Goal: Task Accomplishment & Management: Manage account settings

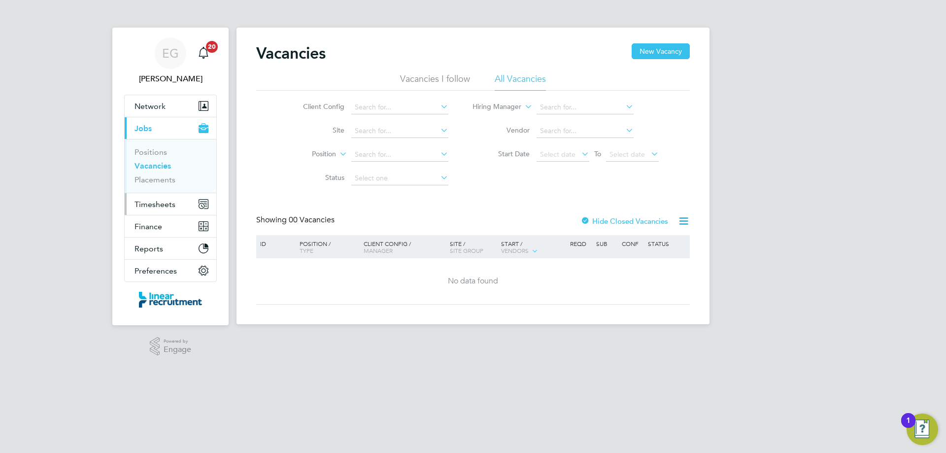
click at [163, 201] on span "Timesheets" at bounding box center [155, 204] width 41 height 9
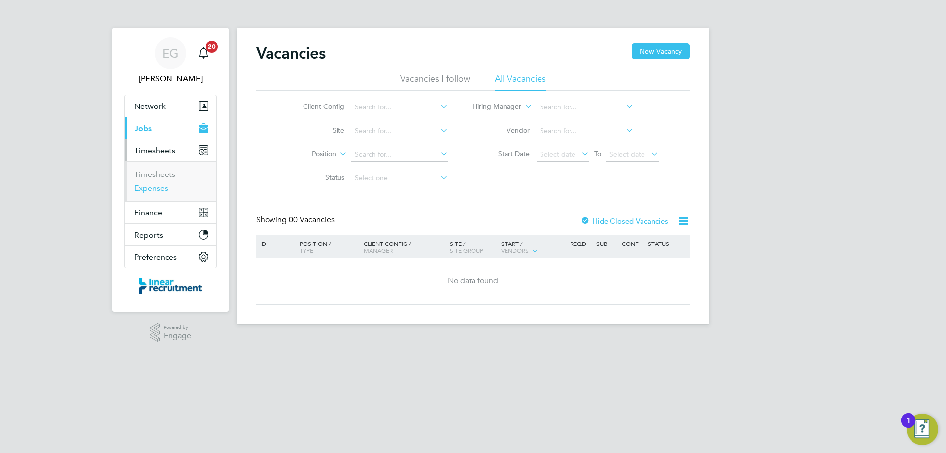
click at [150, 187] on link "Expenses" at bounding box center [152, 187] width 34 height 9
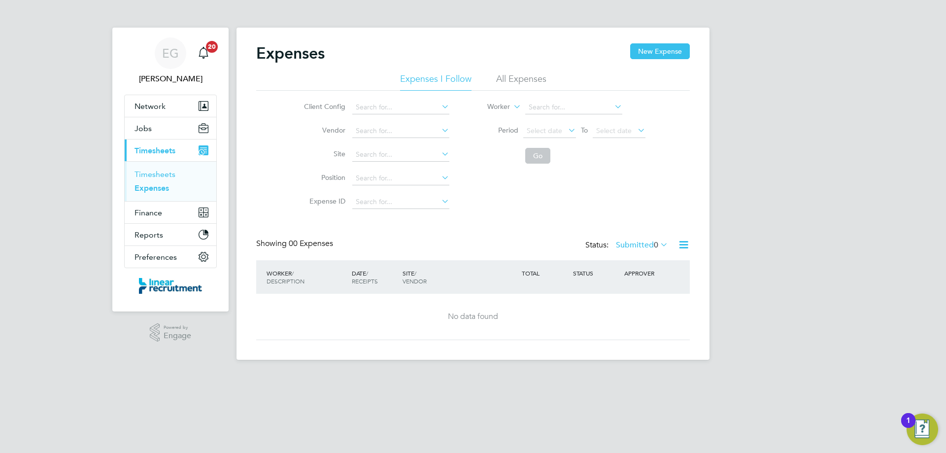
click at [168, 173] on link "Timesheets" at bounding box center [155, 174] width 41 height 9
click at [658, 245] on icon at bounding box center [658, 246] width 0 height 14
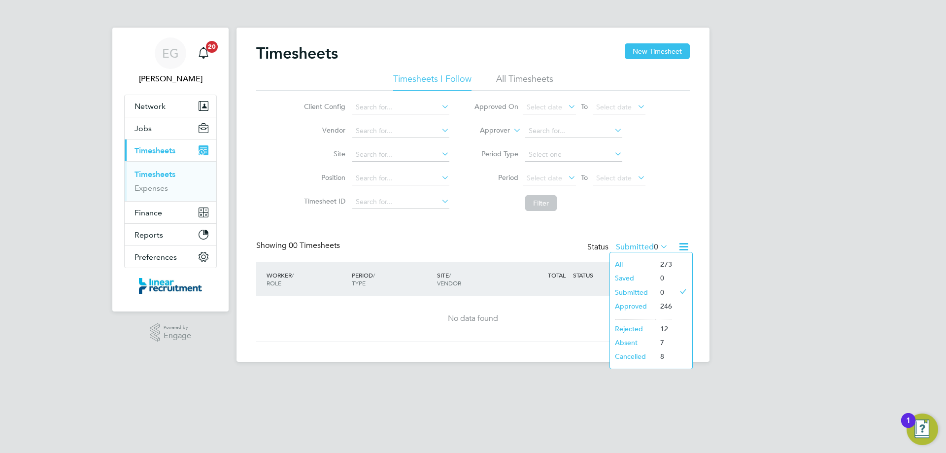
click at [638, 307] on li "Approved" at bounding box center [632, 306] width 45 height 14
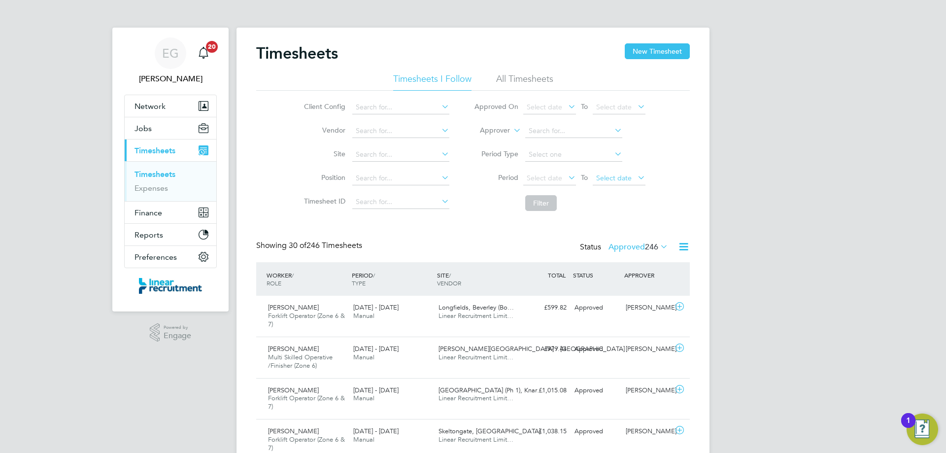
click at [617, 172] on span "Select date" at bounding box center [619, 178] width 53 height 13
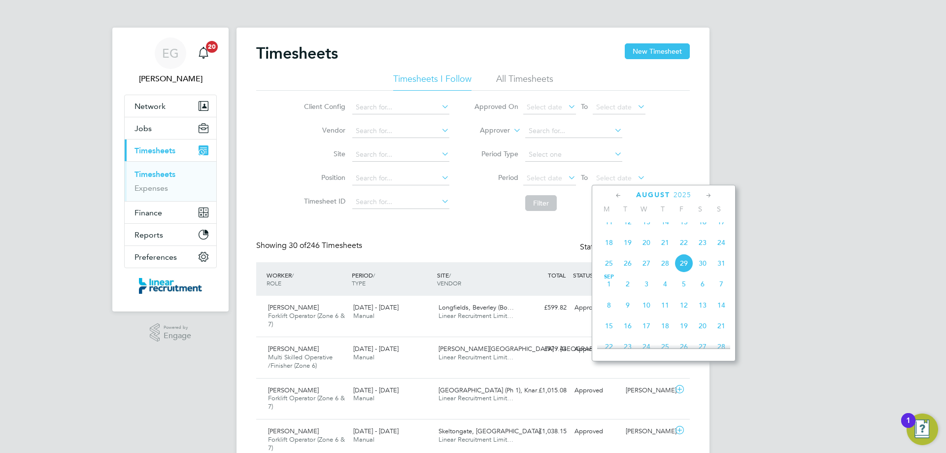
click at [719, 250] on span "24" at bounding box center [721, 242] width 19 height 19
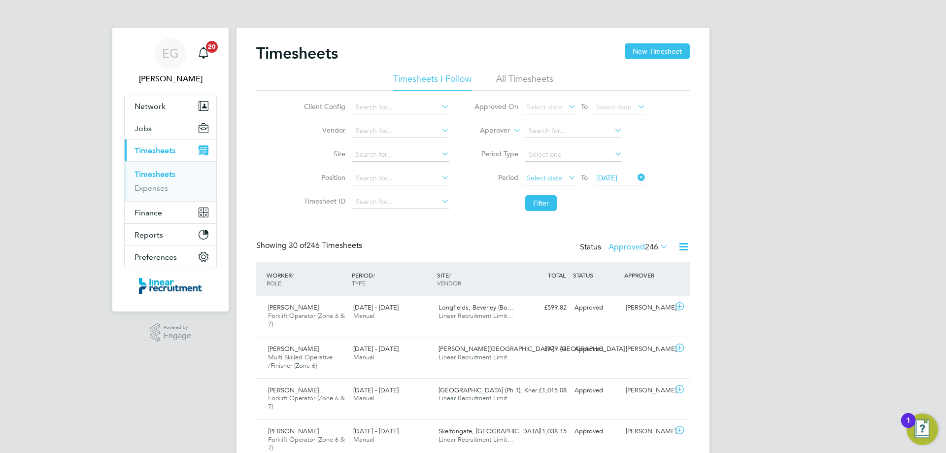
click at [551, 180] on span "Select date" at bounding box center [544, 177] width 35 height 9
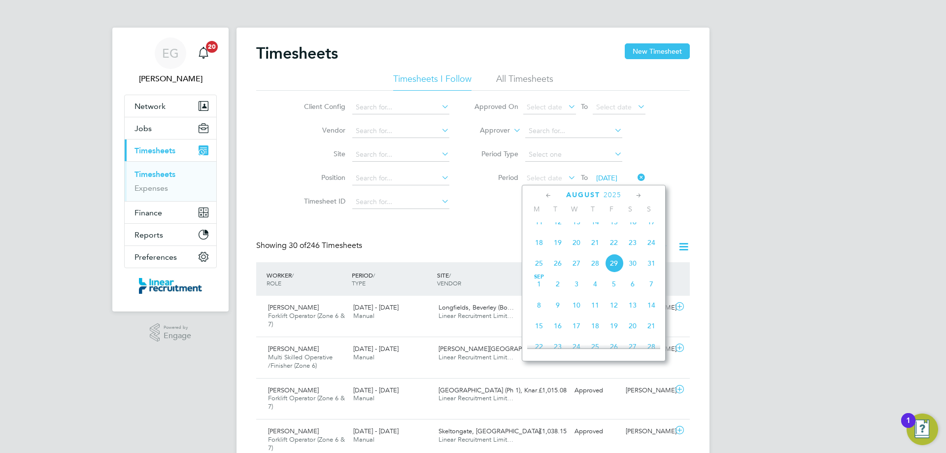
click at [536, 250] on span "18" at bounding box center [539, 242] width 19 height 19
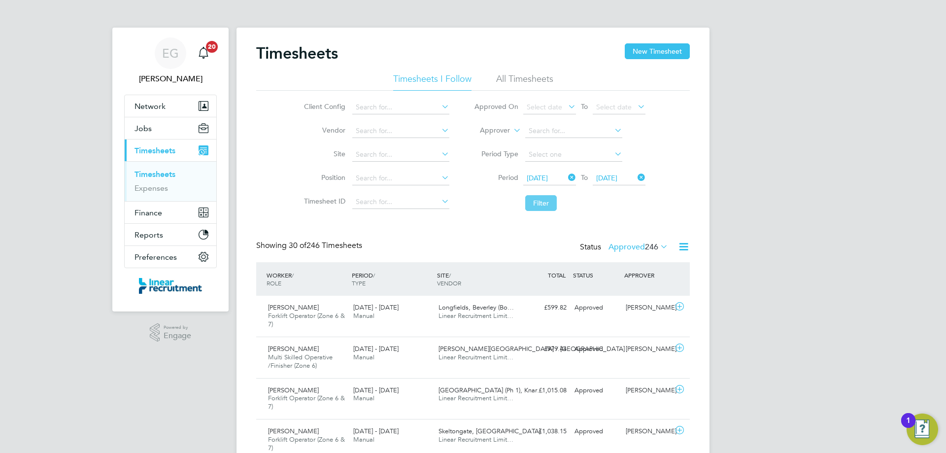
click at [544, 202] on button "Filter" at bounding box center [541, 203] width 32 height 16
click at [536, 81] on li "All Timesheets" at bounding box center [524, 82] width 57 height 18
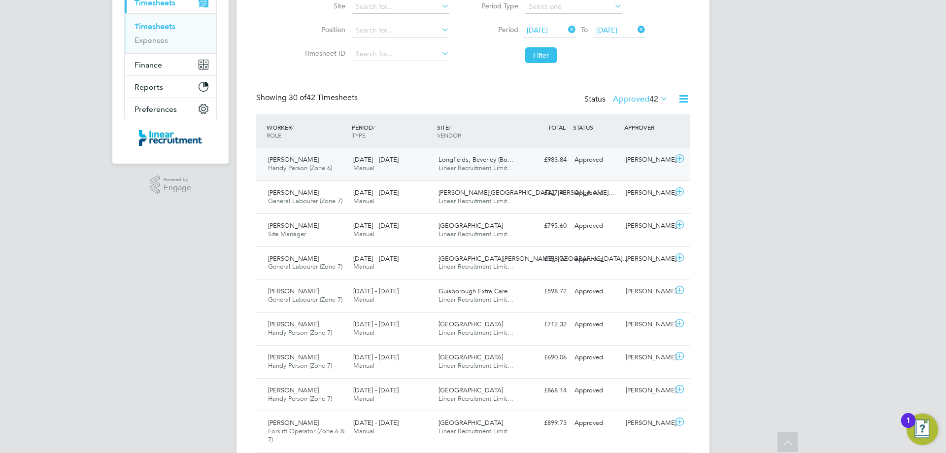
click at [681, 157] on icon at bounding box center [680, 159] width 12 height 8
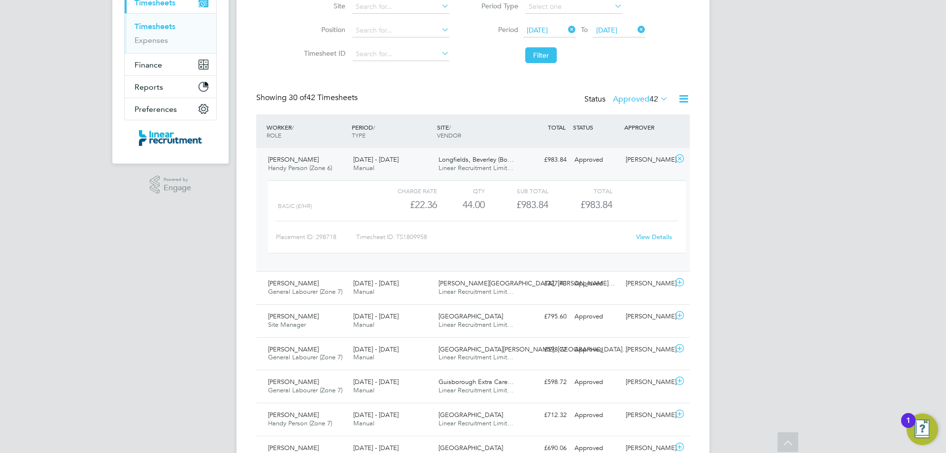
click at [649, 234] on link "View Details" at bounding box center [654, 237] width 36 height 8
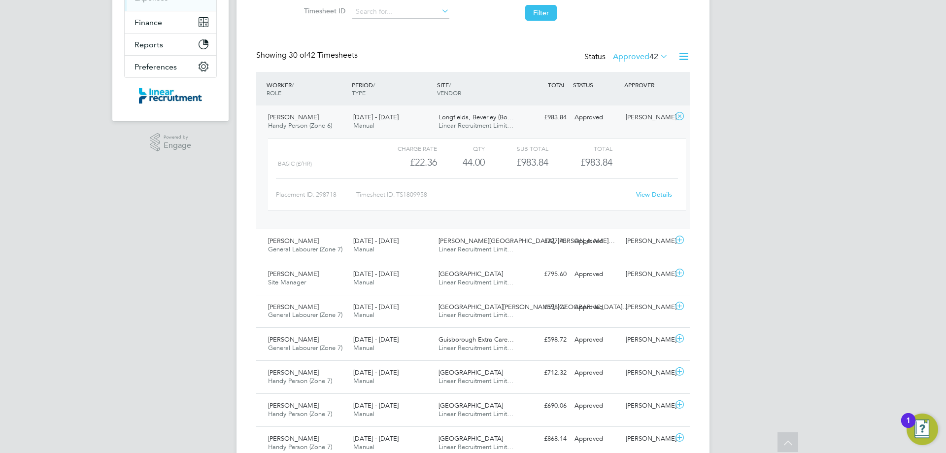
scroll to position [99, 0]
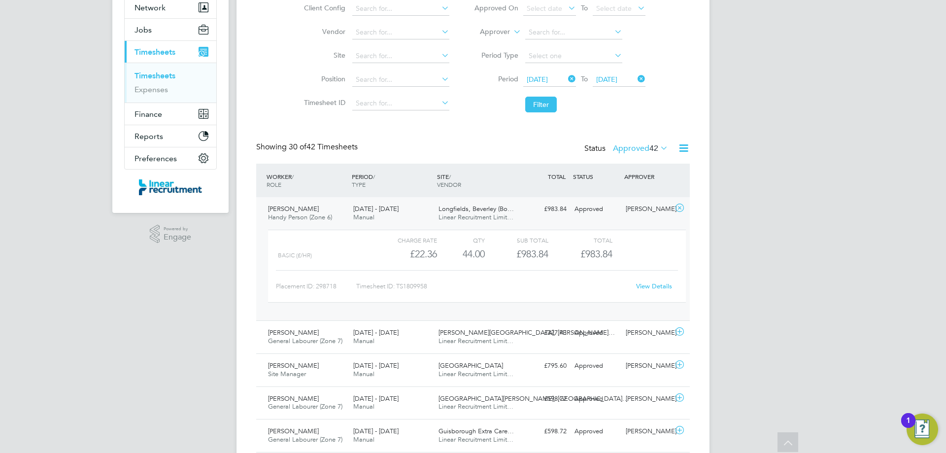
click at [658, 146] on icon at bounding box center [658, 148] width 0 height 14
click at [682, 208] on icon at bounding box center [680, 208] width 12 height 8
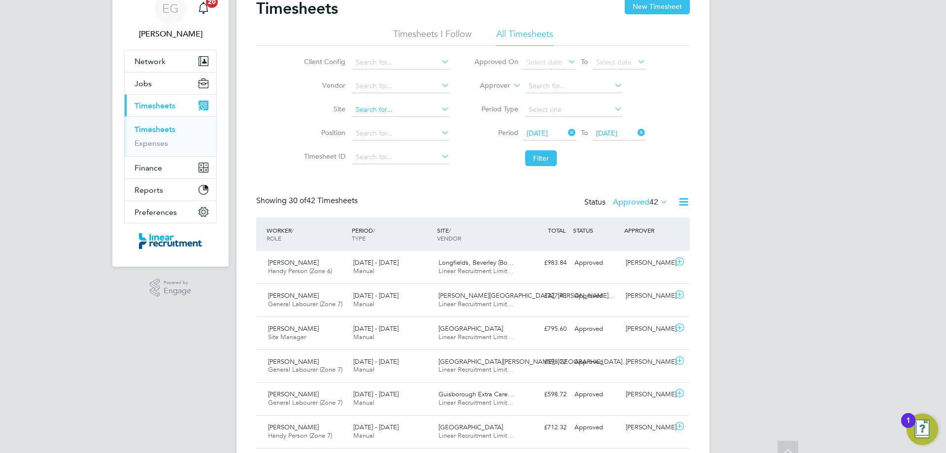
scroll to position [0, 0]
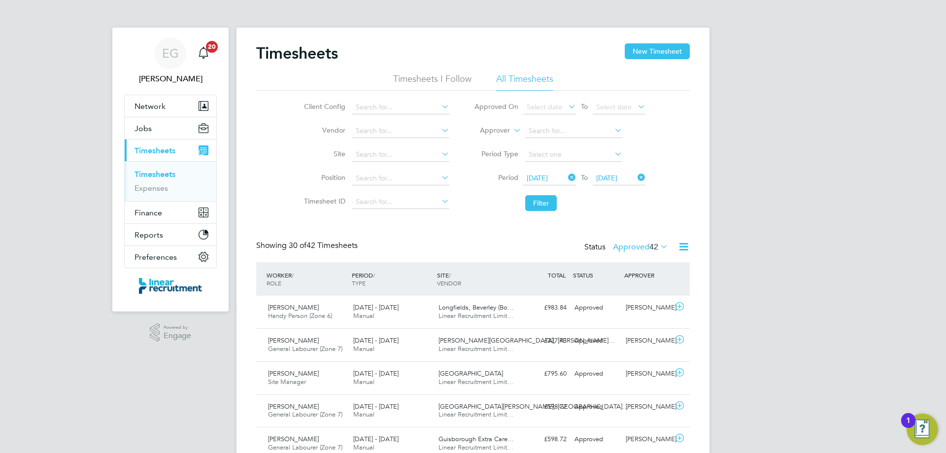
click at [433, 82] on li "Timesheets I Follow" at bounding box center [432, 82] width 78 height 18
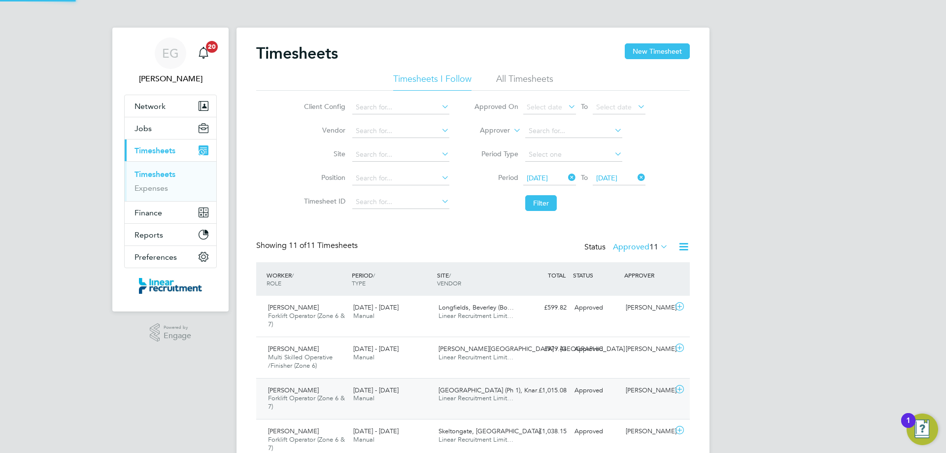
scroll to position [33, 86]
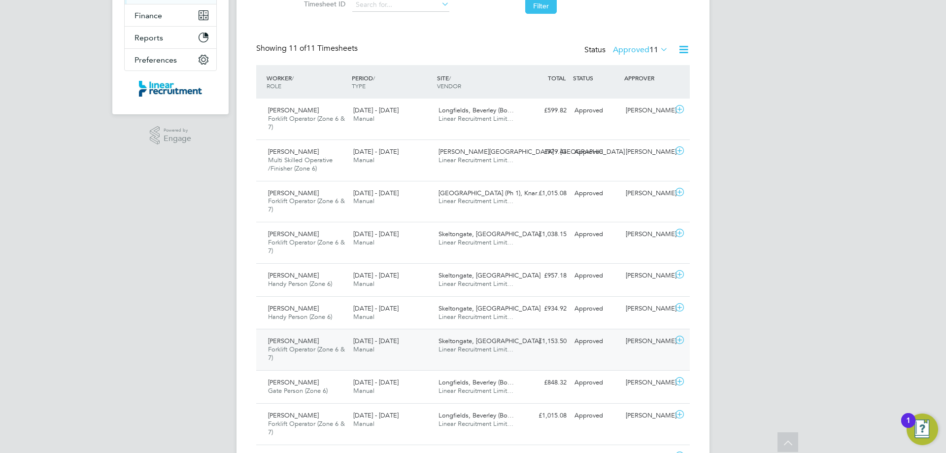
click at [679, 339] on icon at bounding box center [680, 340] width 12 height 8
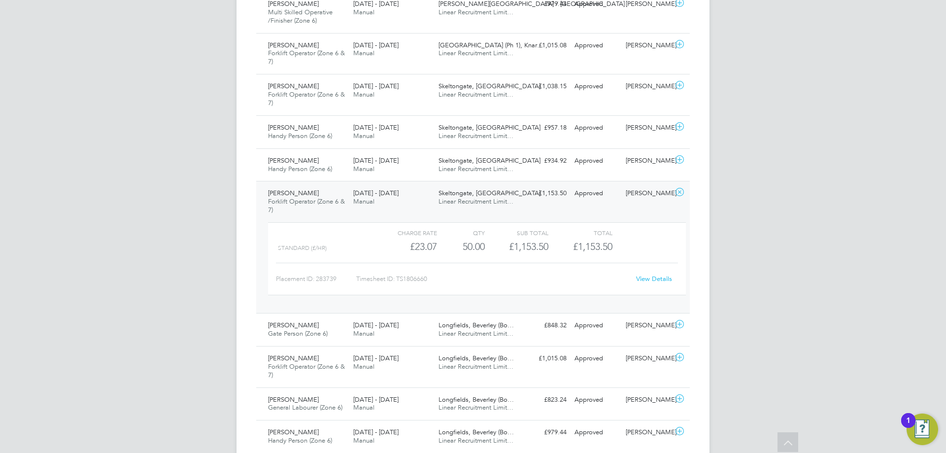
click at [652, 280] on link "View Details" at bounding box center [654, 278] width 36 height 8
click at [681, 192] on icon at bounding box center [680, 192] width 12 height 8
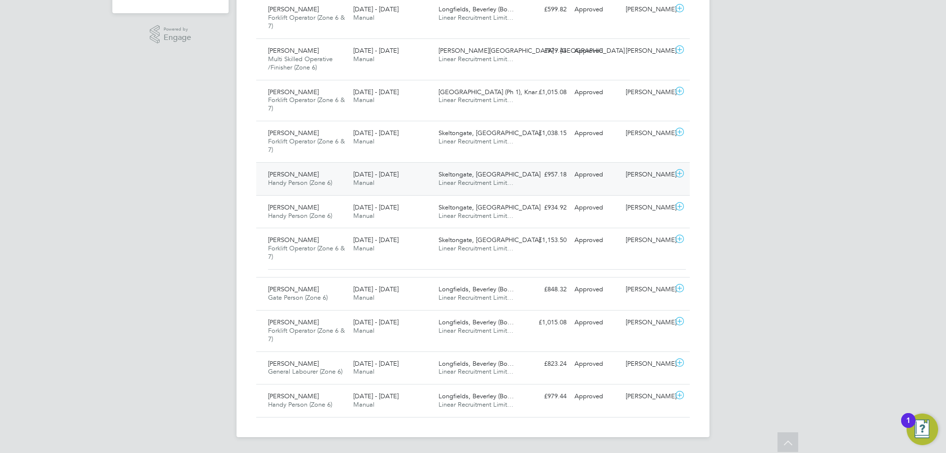
scroll to position [290, 0]
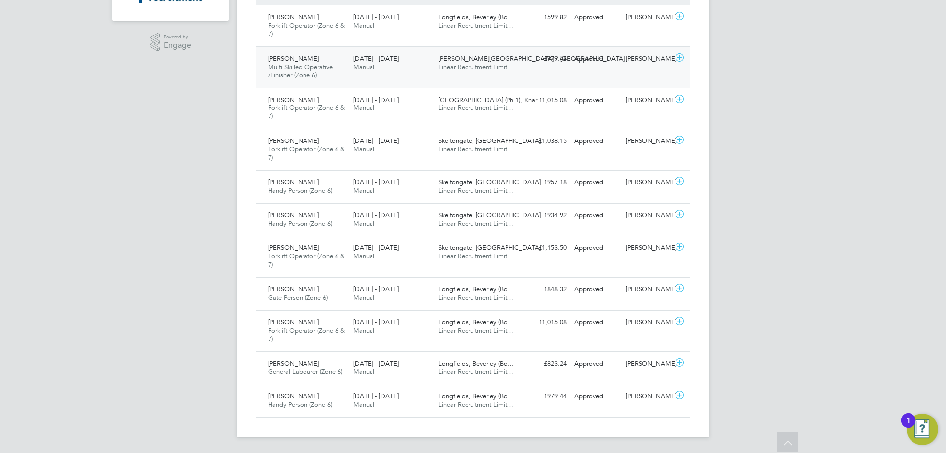
click at [679, 57] on icon at bounding box center [680, 58] width 12 height 8
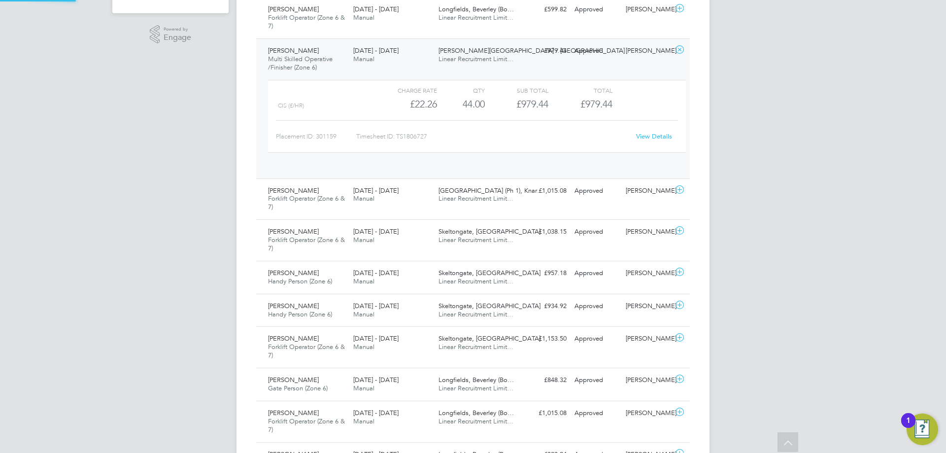
scroll to position [17, 96]
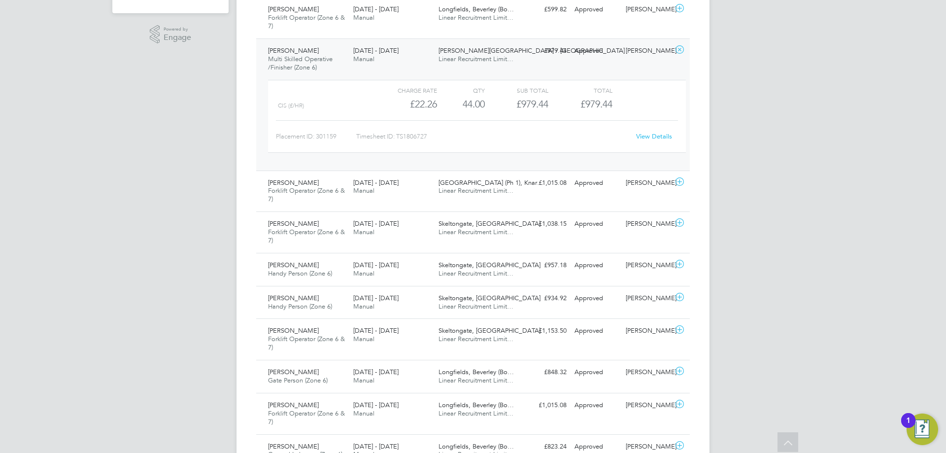
click at [657, 137] on link "View Details" at bounding box center [654, 136] width 36 height 8
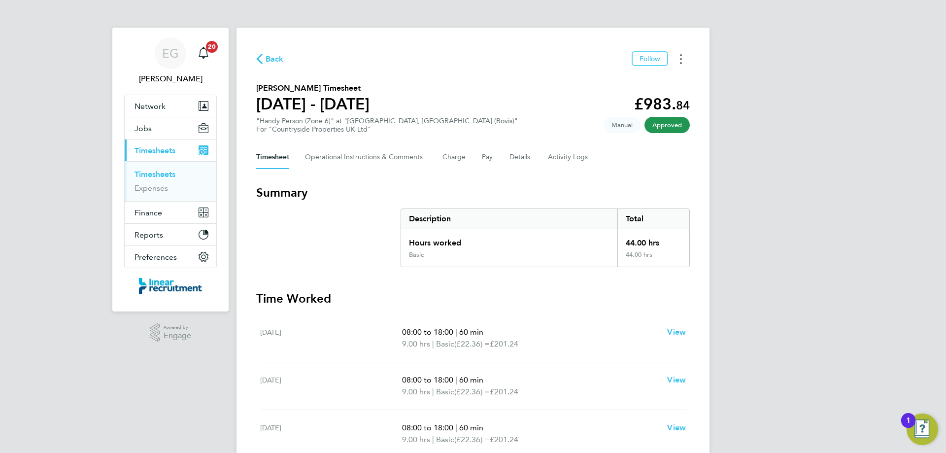
click at [684, 56] on button "Timesheets Menu" at bounding box center [681, 58] width 18 height 15
click at [617, 79] on link "Download timesheet" at bounding box center [631, 81] width 118 height 20
click at [679, 61] on button "Timesheets Menu" at bounding box center [681, 58] width 18 height 15
click at [624, 81] on link "Download timesheet" at bounding box center [631, 81] width 118 height 20
click at [485, 159] on button "Pay" at bounding box center [488, 157] width 12 height 24
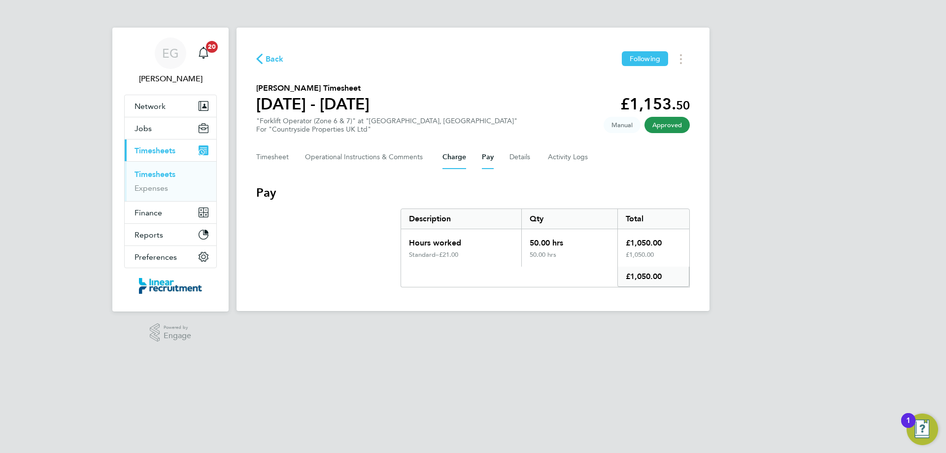
click at [452, 160] on button "Charge" at bounding box center [455, 157] width 24 height 24
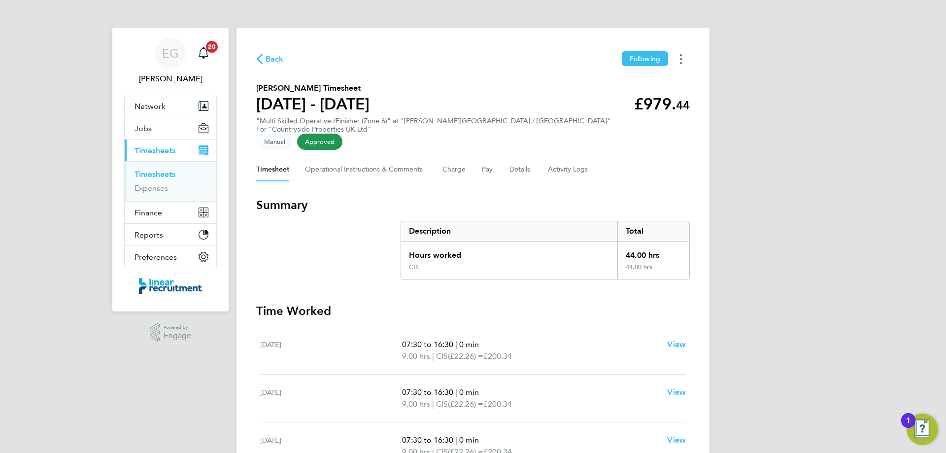
click at [683, 60] on button "Timesheets Menu" at bounding box center [681, 58] width 18 height 15
click at [614, 84] on link "Download timesheet" at bounding box center [631, 81] width 118 height 20
click at [485, 160] on button "Pay" at bounding box center [488, 170] width 12 height 24
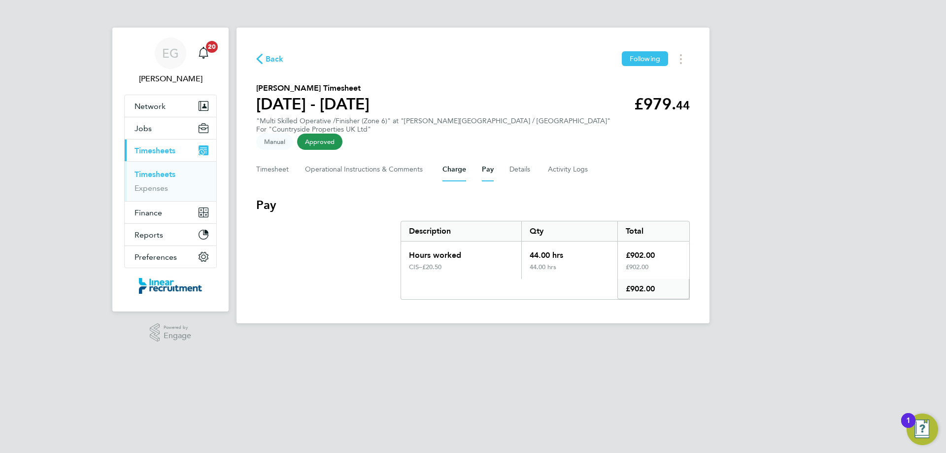
click at [453, 158] on button "Charge" at bounding box center [455, 170] width 24 height 24
